Goal: Task Accomplishment & Management: Manage account settings

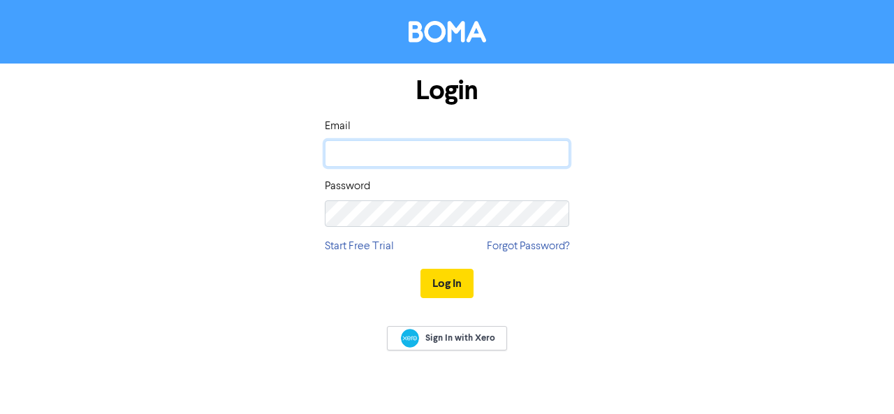
drag, startPoint x: 0, startPoint y: 0, endPoint x: 355, endPoint y: 153, distance: 386.2
click at [355, 153] on input "email" at bounding box center [447, 153] width 244 height 27
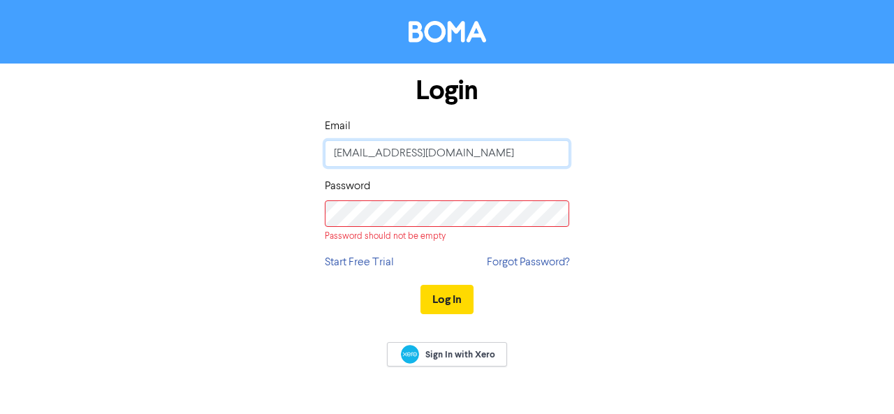
drag, startPoint x: 360, startPoint y: 149, endPoint x: 269, endPoint y: 135, distance: 92.4
click at [271, 136] on div "Login Email [EMAIL_ADDRESS][DOMAIN_NAME] Password Password should not be empty …" at bounding box center [447, 196] width 796 height 265
type input "[PERSON_NAME][EMAIL_ADDRESS][PERSON_NAME][DOMAIN_NAME]"
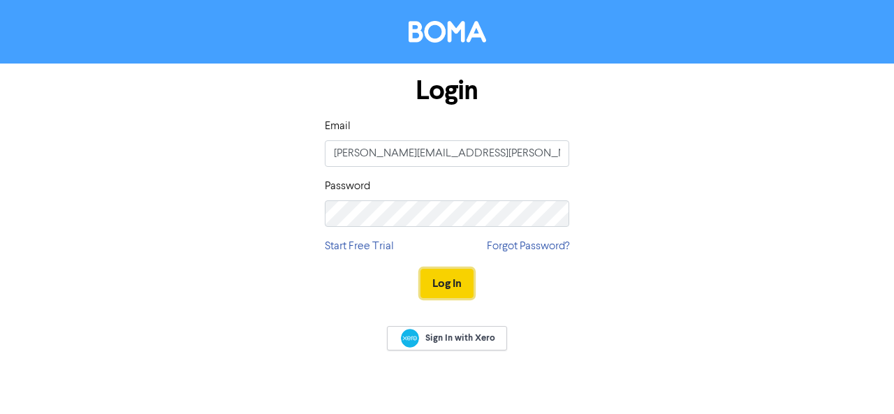
click at [446, 281] on button "Log In" at bounding box center [446, 283] width 53 height 29
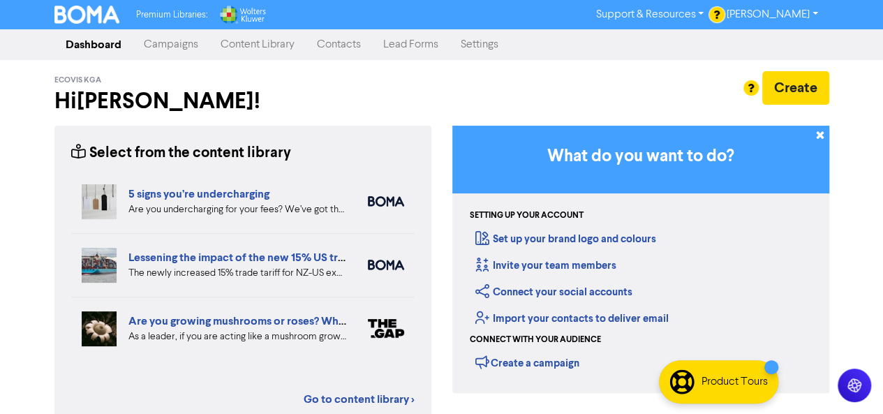
click at [256, 44] on link "Content Library" at bounding box center [257, 45] width 96 height 28
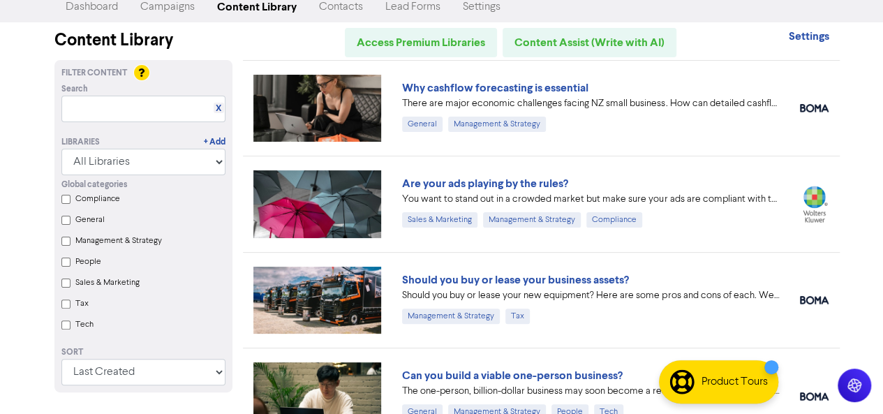
scroll to position [70, 0]
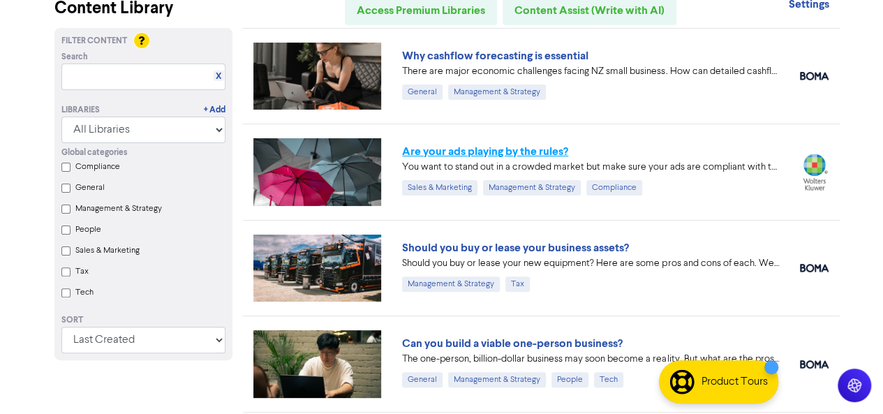
click at [441, 153] on link "Are your ads playing by the rules?" at bounding box center [485, 152] width 166 height 14
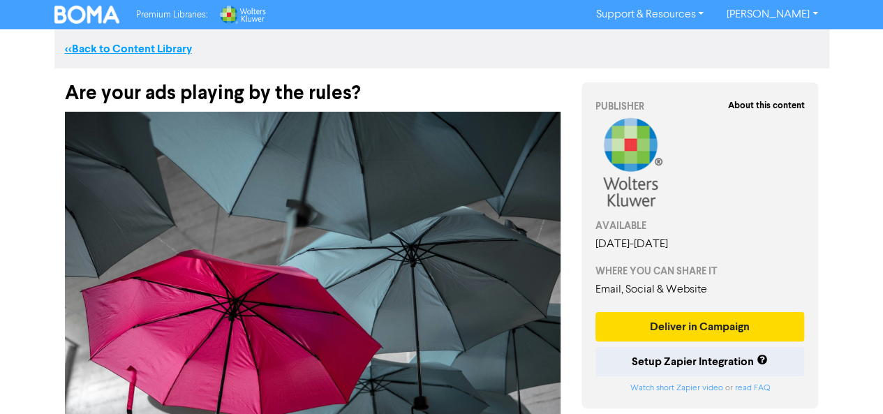
click at [169, 51] on link "<< Back to Content Library" at bounding box center [128, 49] width 127 height 14
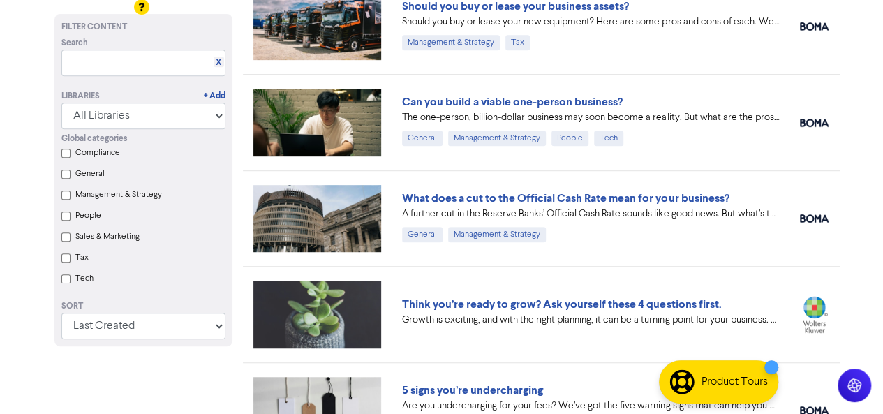
scroll to position [349, 0]
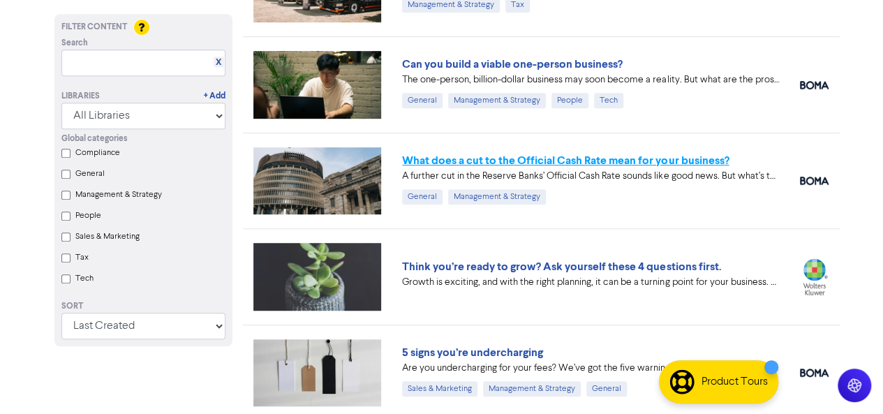
click at [566, 161] on link "What does a cut to the Official Cash Rate mean for your business?" at bounding box center [565, 161] width 327 height 14
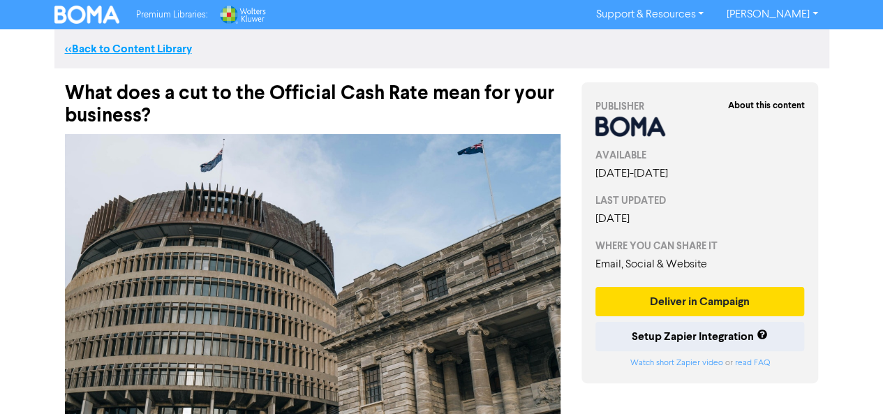
click at [170, 47] on link "<< Back to Content Library" at bounding box center [128, 49] width 127 height 14
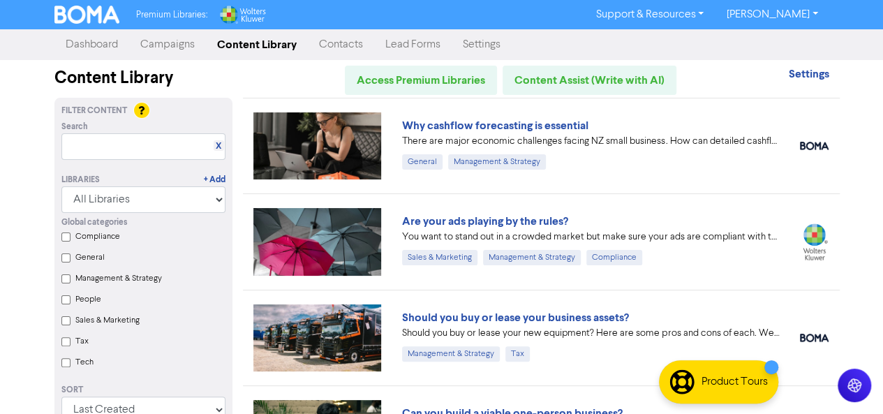
click at [468, 43] on link "Settings" at bounding box center [482, 45] width 60 height 28
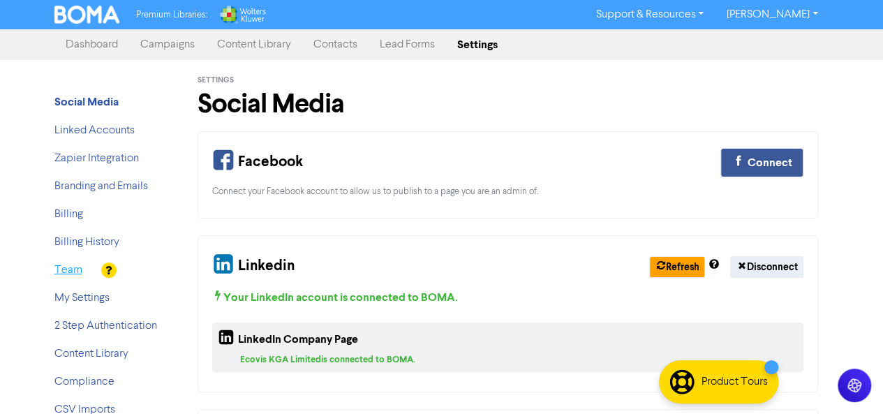
click at [64, 274] on link "Team" at bounding box center [68, 270] width 28 height 11
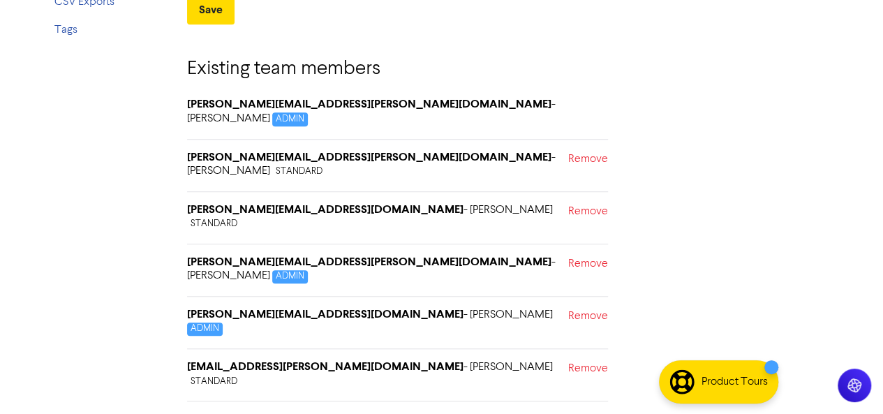
scroll to position [506, 0]
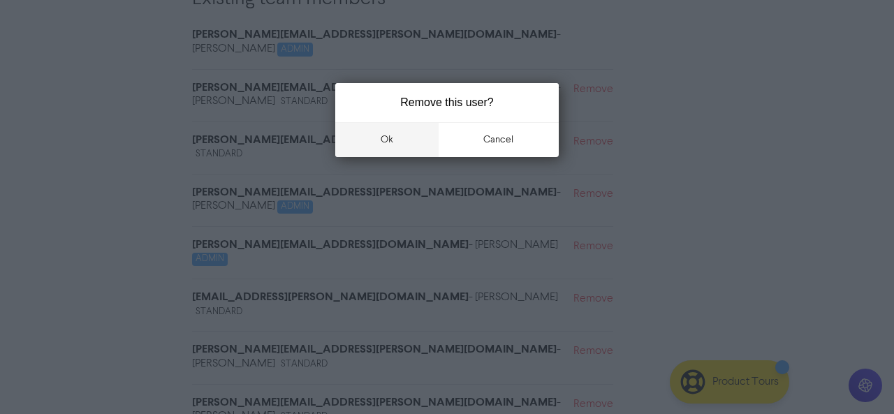
click at [383, 138] on button "ok" at bounding box center [386, 139] width 103 height 35
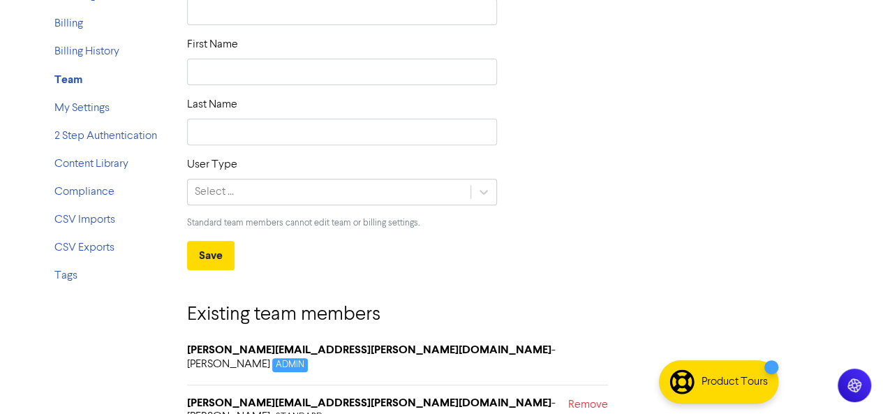
scroll to position [187, 0]
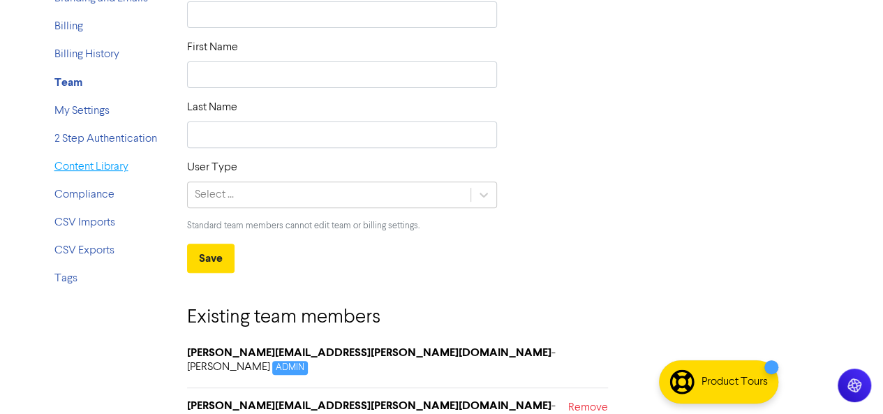
click at [103, 166] on link "Content Library" at bounding box center [91, 166] width 74 height 11
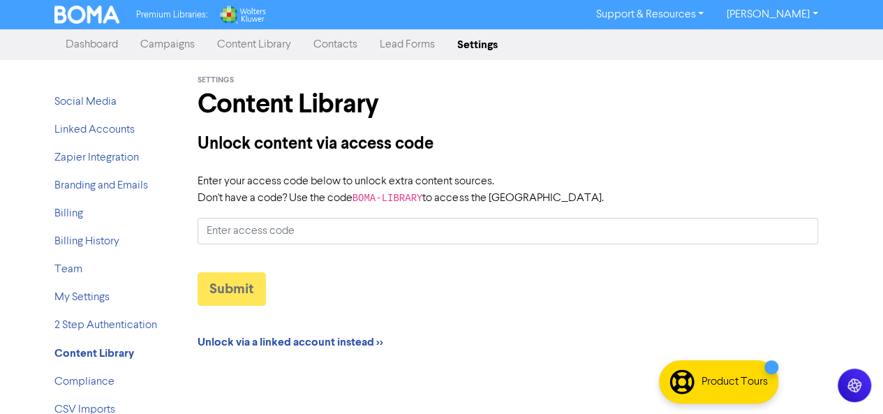
click at [801, 22] on link "[PERSON_NAME]" at bounding box center [772, 14] width 114 height 22
click at [263, 47] on link "Content Library" at bounding box center [254, 45] width 96 height 28
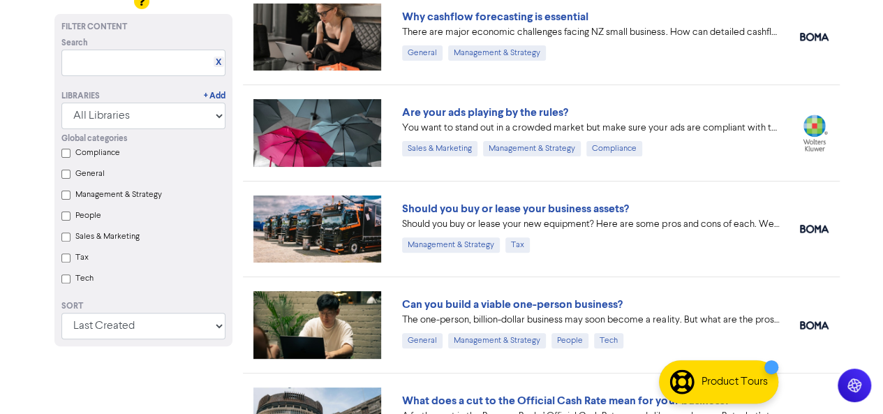
scroll to position [140, 0]
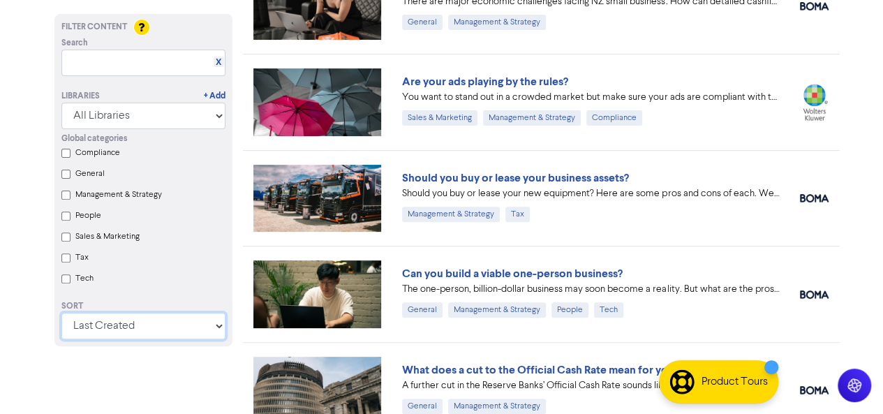
click at [216, 330] on select "Last Created First Created Title Ascending Title Descending Library Ascending L…" at bounding box center [143, 326] width 164 height 27
click at [216, 329] on select "Last Created First Created Title Ascending Title Descending Library Ascending L…" at bounding box center [143, 326] width 164 height 27
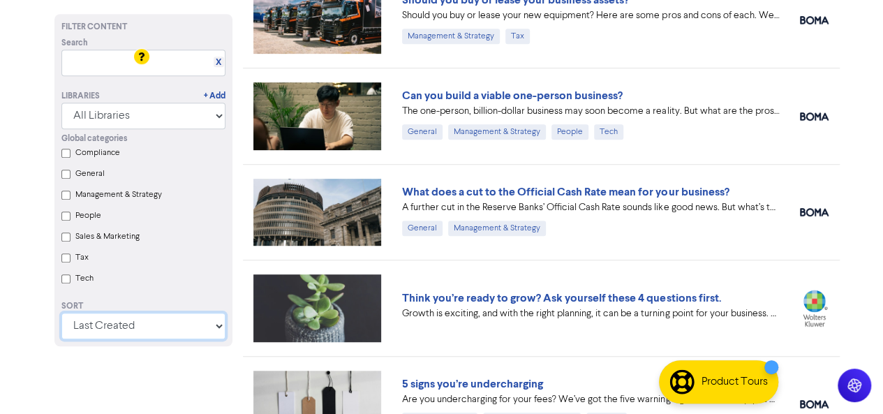
scroll to position [349, 0]
